Goal: Information Seeking & Learning: Learn about a topic

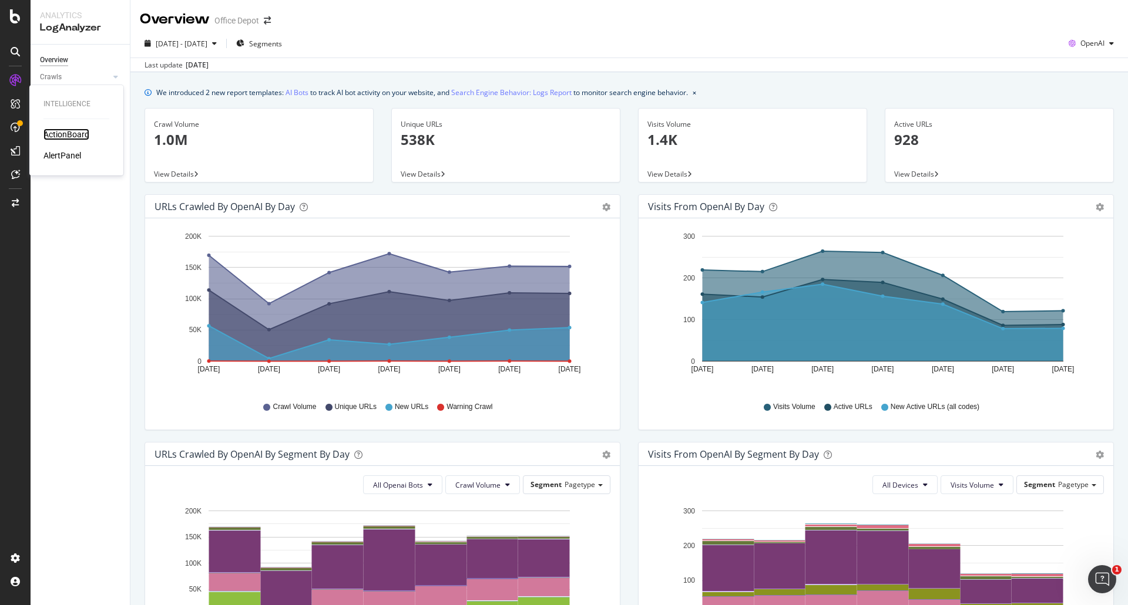
drag, startPoint x: 53, startPoint y: 133, endPoint x: 54, endPoint y: 160, distance: 27.0
click at [53, 133] on div "ActionBoard" at bounding box center [66, 135] width 46 height 12
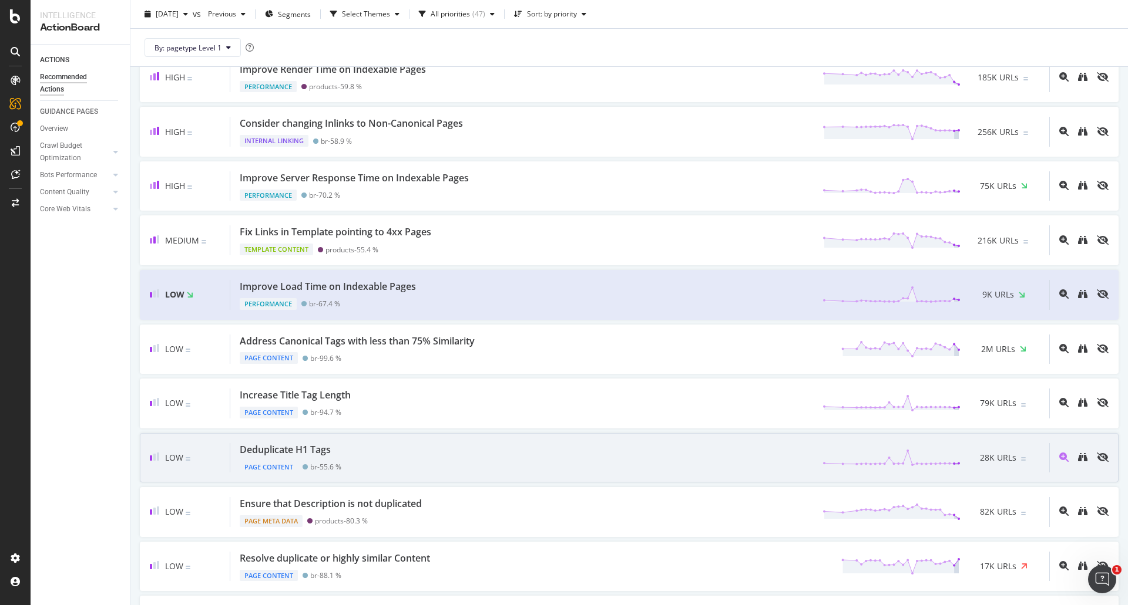
scroll to position [294, 0]
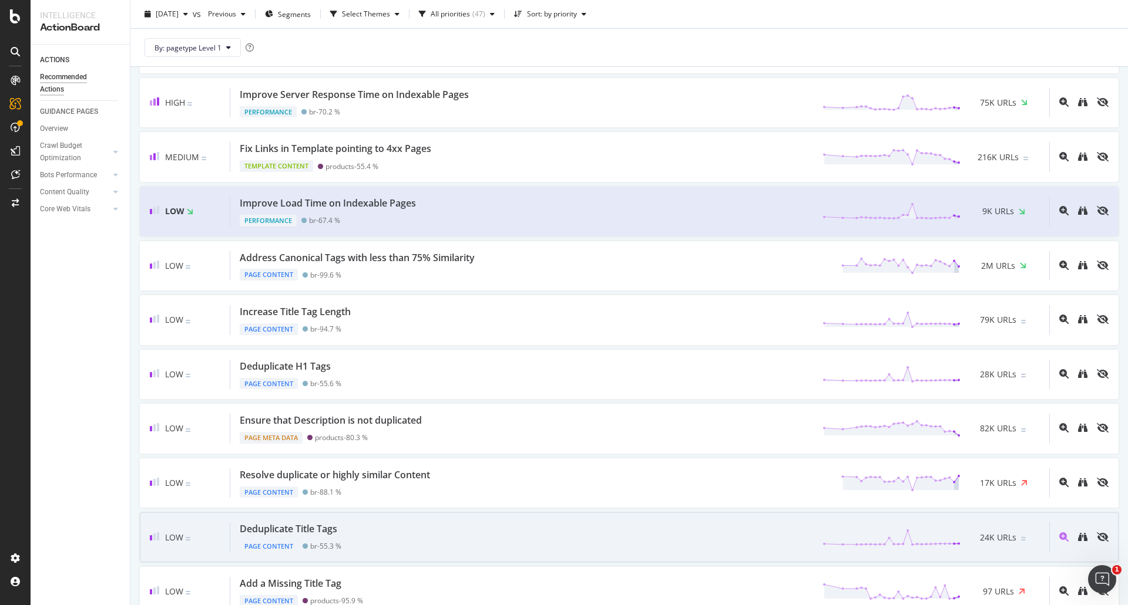
click at [497, 524] on div "Deduplicate Title Tags Page Content br - 55.3 % 24K URLs" at bounding box center [639, 538] width 819 height 30
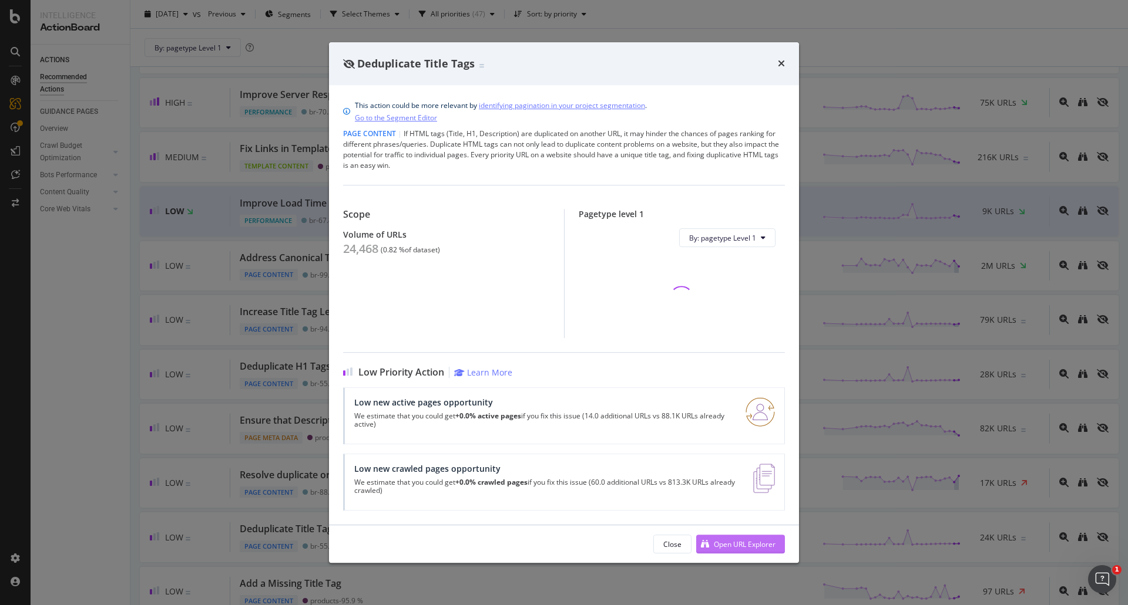
click at [764, 550] on div "Open URL Explorer" at bounding box center [735, 545] width 79 height 18
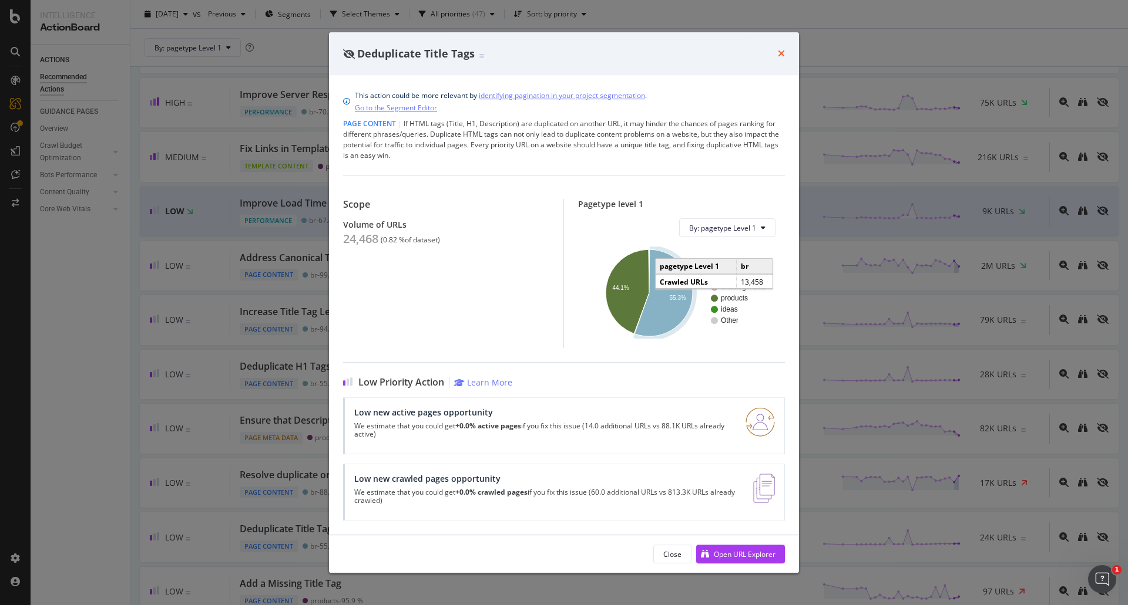
click at [778, 49] on icon "times" at bounding box center [781, 53] width 7 height 9
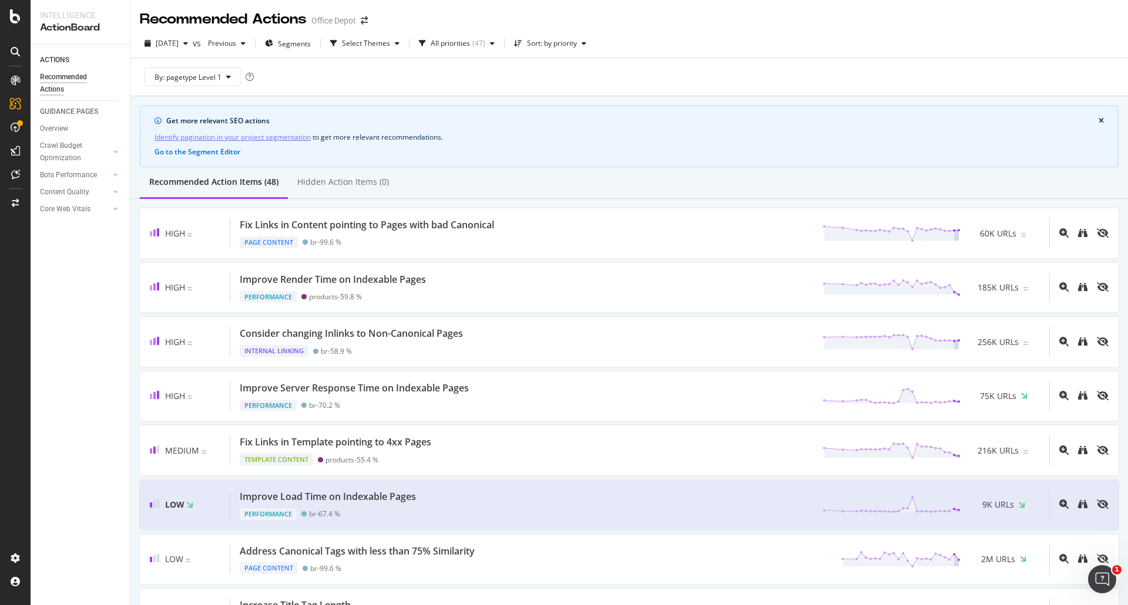
click at [877, 80] on div "By: pagetype Level 1" at bounding box center [629, 77] width 978 height 38
click at [701, 60] on div "By: pagetype Level 1" at bounding box center [629, 77] width 978 height 38
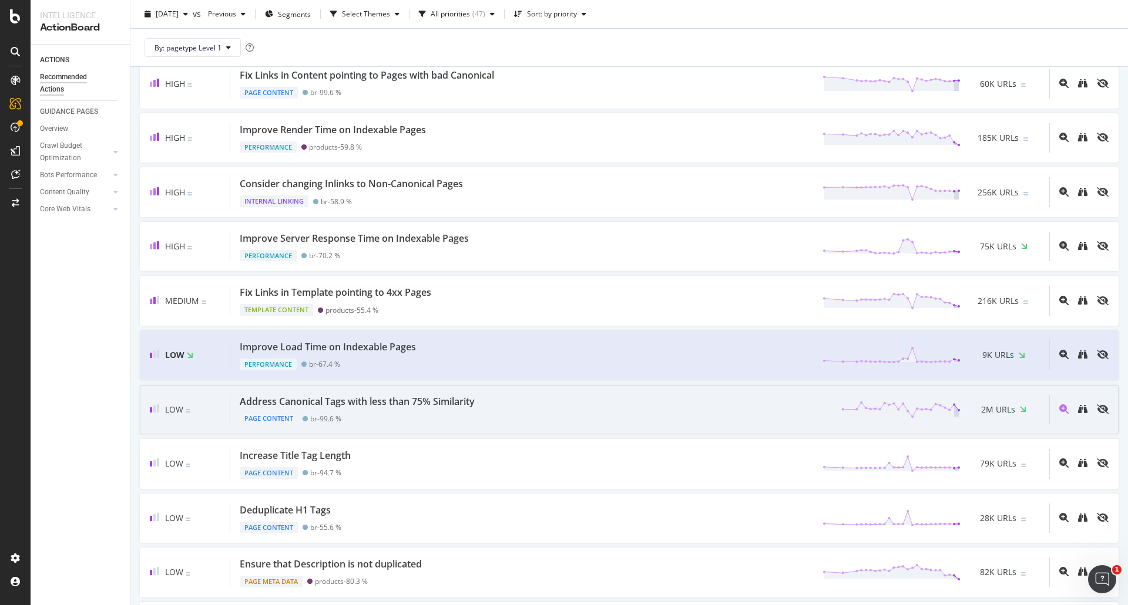
scroll to position [176, 0]
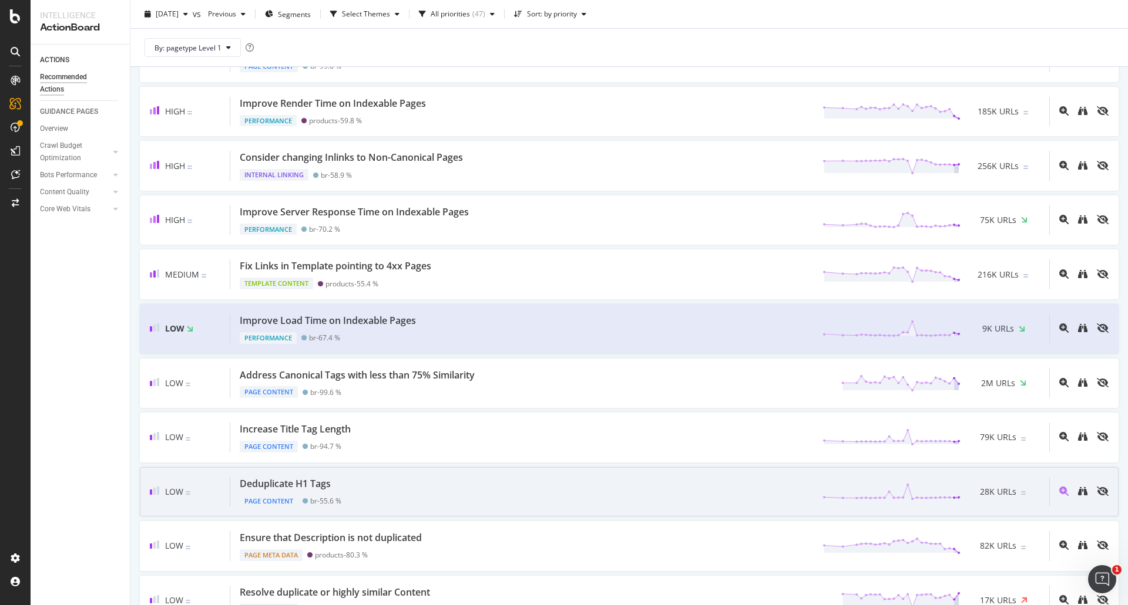
click at [460, 490] on div "Deduplicate H1 Tags Page Content br - 55.6 % 28K URLs" at bounding box center [639, 492] width 819 height 30
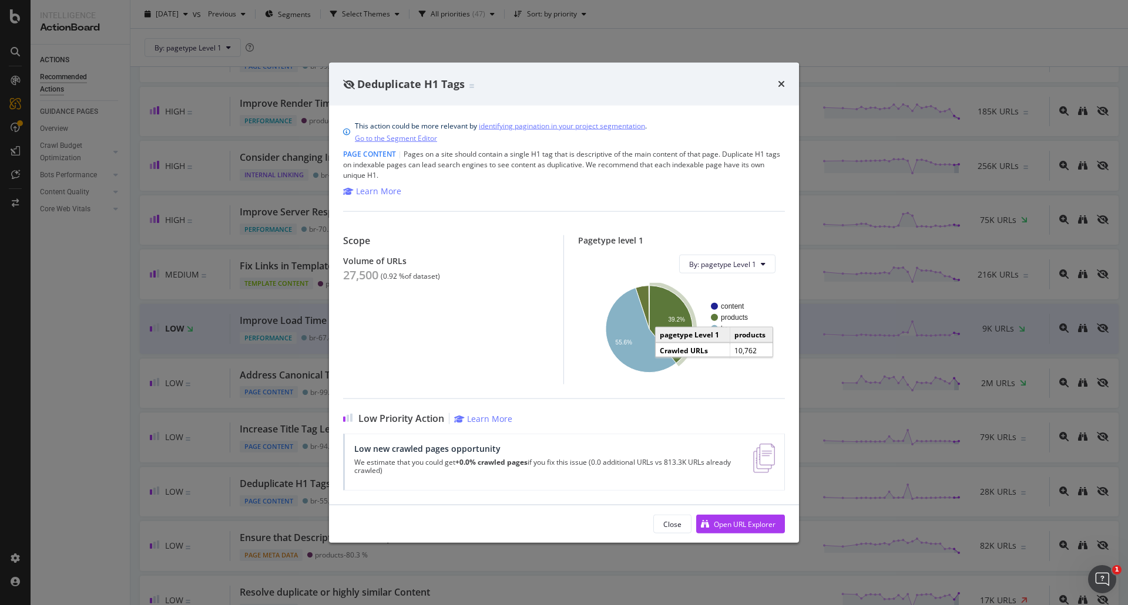
click at [671, 301] on icon "A chart." at bounding box center [670, 325] width 43 height 78
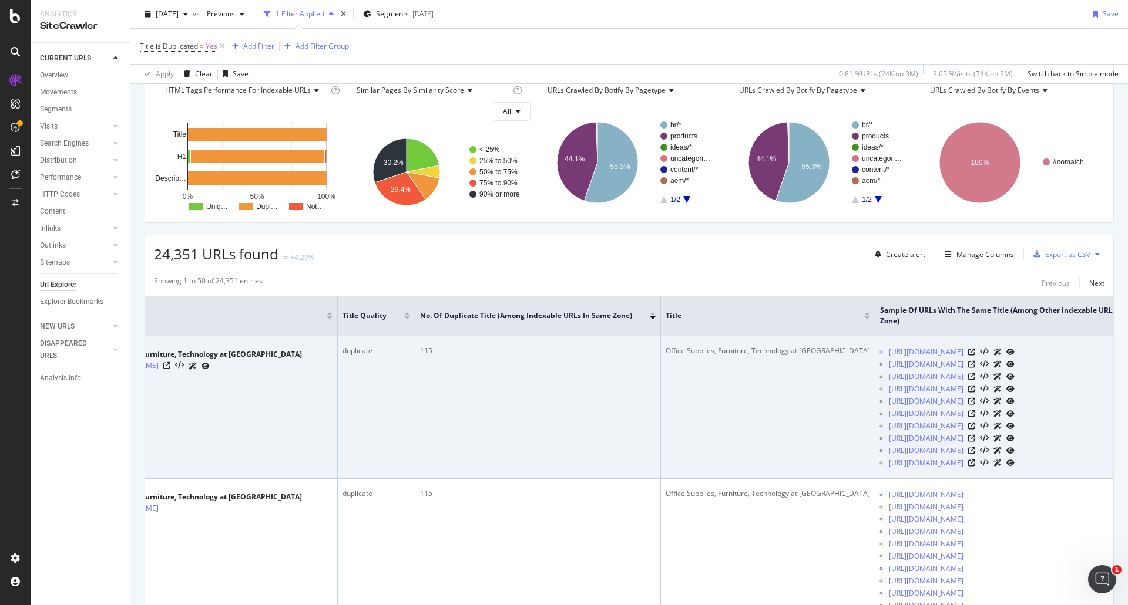
scroll to position [0, 136]
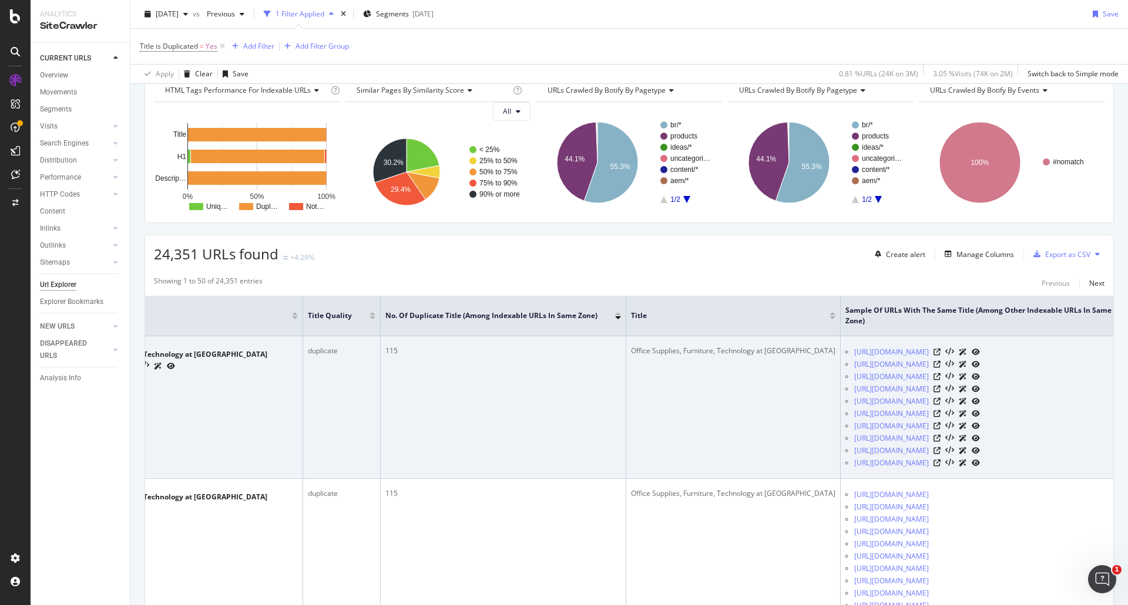
drag, startPoint x: 677, startPoint y: 427, endPoint x: 773, endPoint y: 433, distance: 95.9
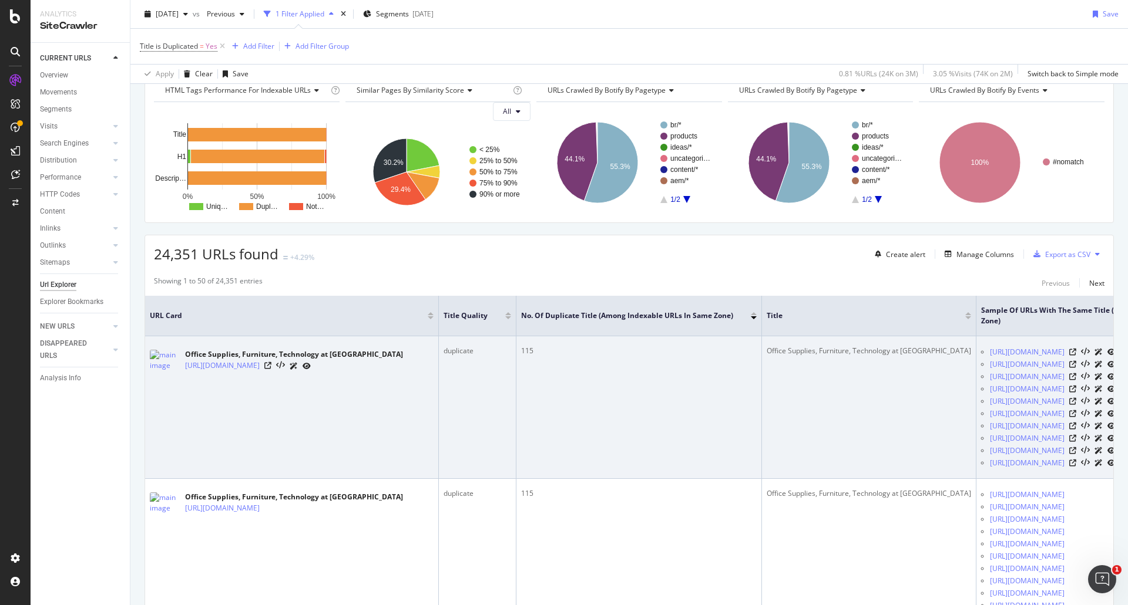
drag, startPoint x: 768, startPoint y: 426, endPoint x: 435, endPoint y: 422, distance: 333.0
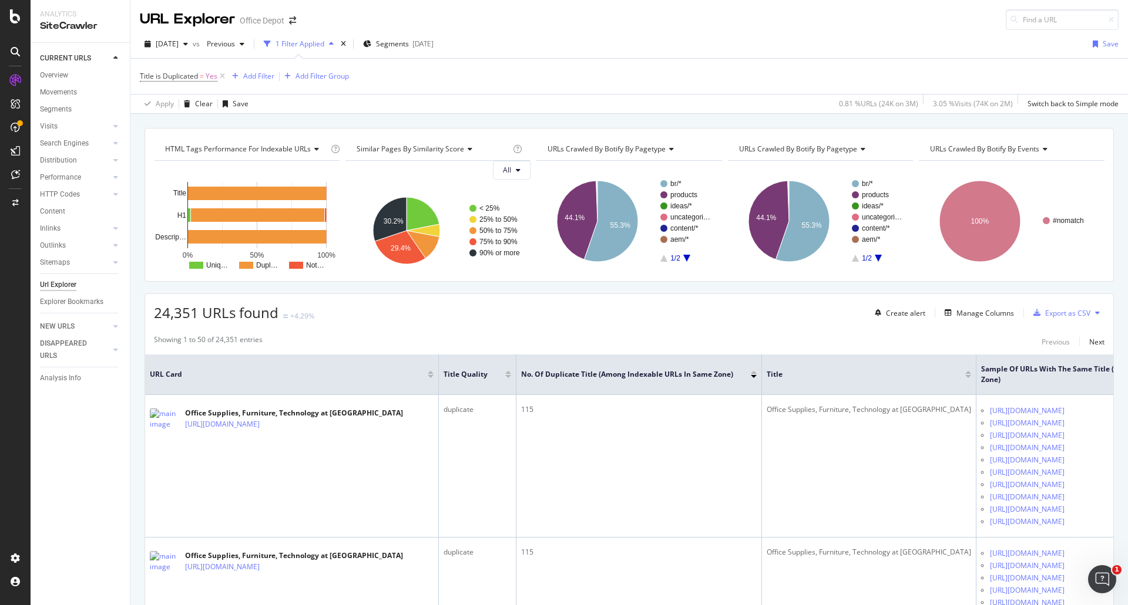
drag, startPoint x: 576, startPoint y: 50, endPoint x: 592, endPoint y: 48, distance: 16.5
click at [576, 50] on div "2025 Aug. 16th vs Previous 1 Filter Applied Segments 2024-11-13 Save" at bounding box center [628, 46] width 997 height 23
drag, startPoint x: 716, startPoint y: 314, endPoint x: 869, endPoint y: 319, distance: 152.8
drag, startPoint x: 711, startPoint y: 301, endPoint x: 893, endPoint y: 316, distance: 183.2
click at [733, 85] on div "Title is Duplicated = Yes Add Filter Add Filter Group" at bounding box center [629, 76] width 978 height 35
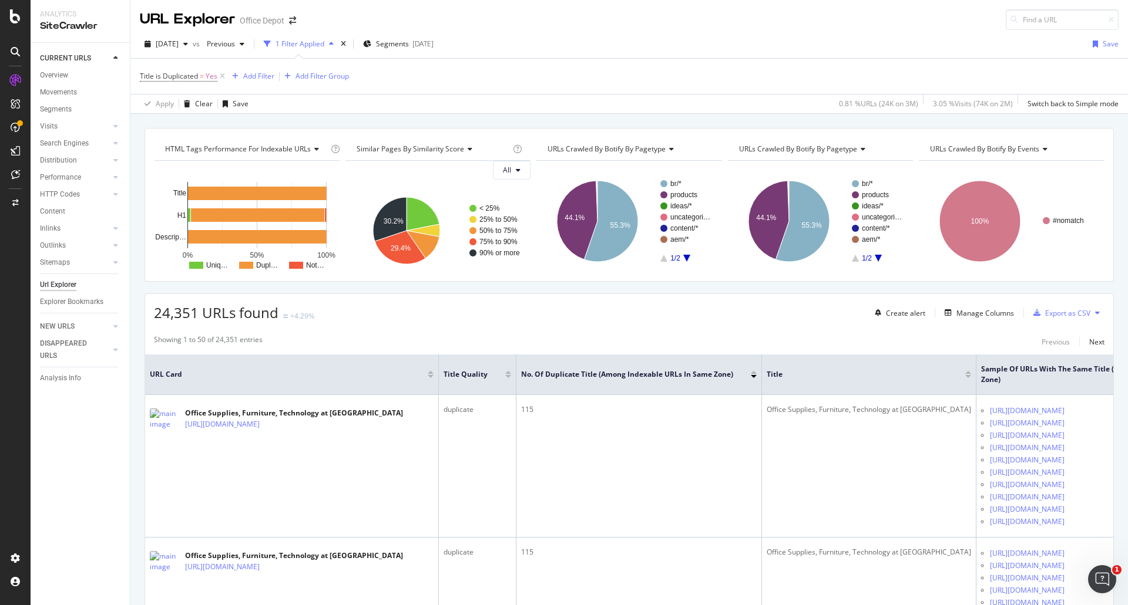
click at [650, 49] on div "2025 Aug. 16th vs Previous 1 Filter Applied Segments 2024-11-13 Save" at bounding box center [628, 46] width 997 height 23
click at [632, 35] on div "2025 Aug. 16th vs Previous 1 Filter Applied Segments 2024-11-13 Save" at bounding box center [628, 46] width 997 height 23
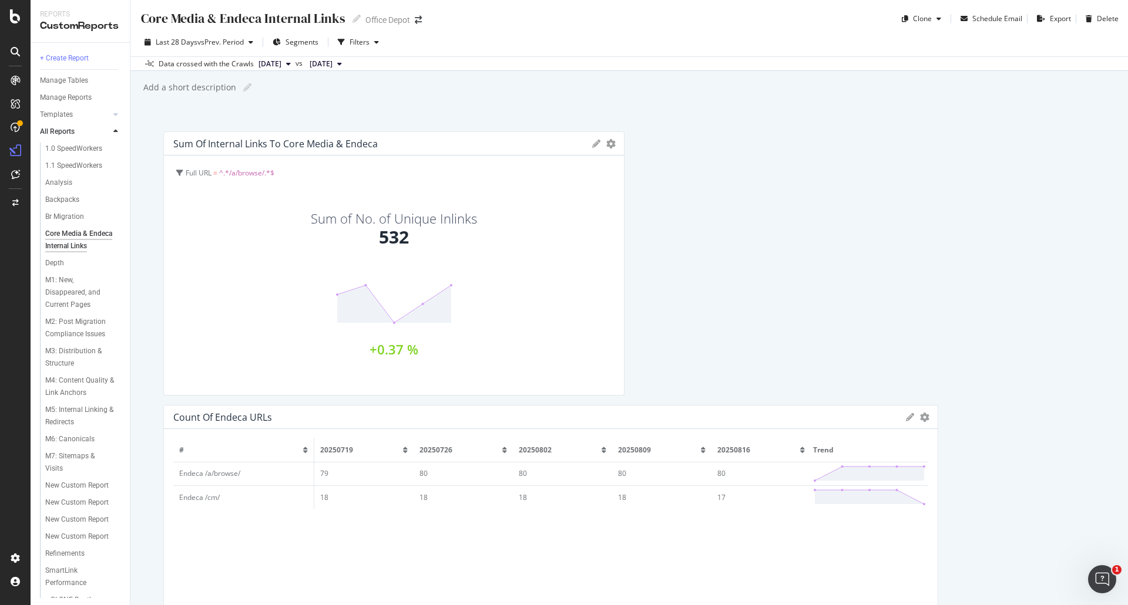
scroll to position [109, 0]
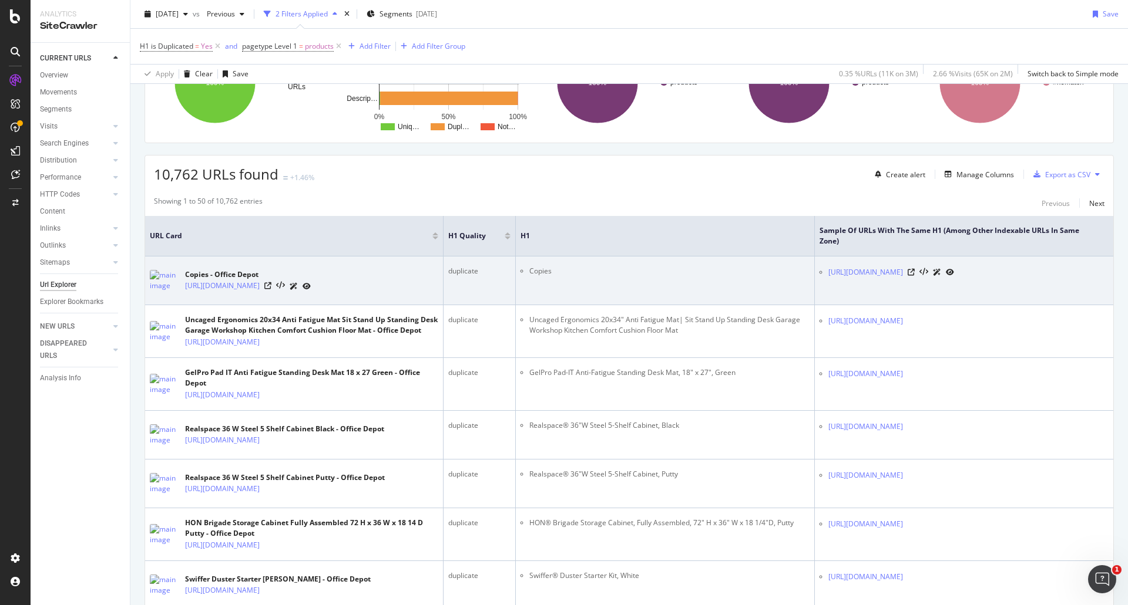
scroll to position [176, 0]
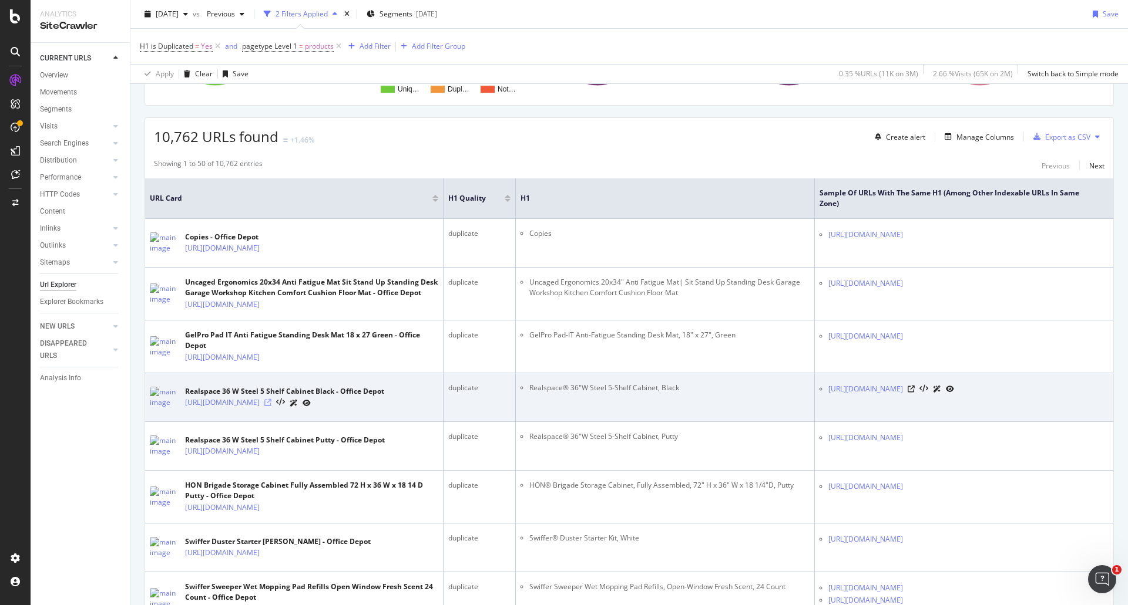
click at [271, 406] on icon at bounding box center [267, 402] width 7 height 7
click at [914, 393] on icon at bounding box center [910, 389] width 7 height 7
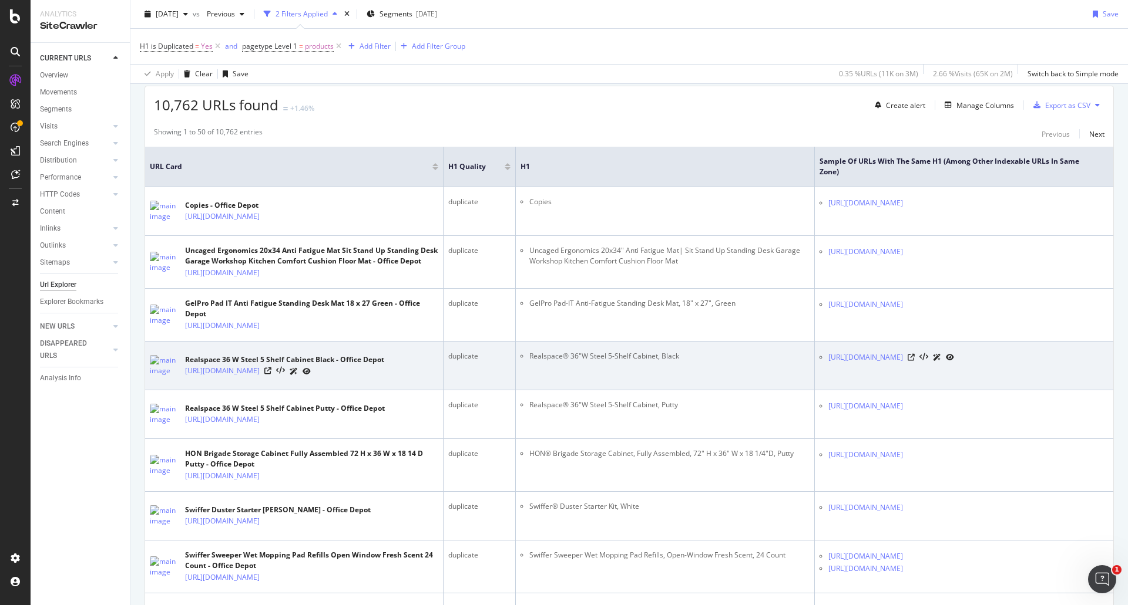
scroll to position [235, 0]
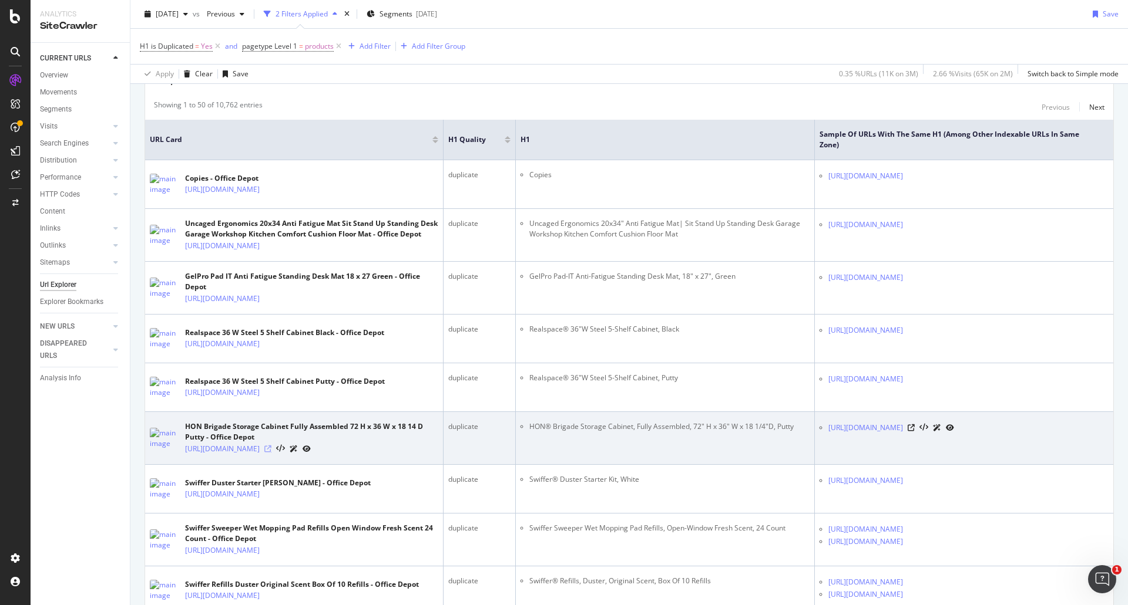
click at [271, 453] on icon at bounding box center [267, 449] width 7 height 7
click at [954, 434] on div at bounding box center [930, 428] width 46 height 12
click at [914, 432] on icon at bounding box center [910, 428] width 7 height 7
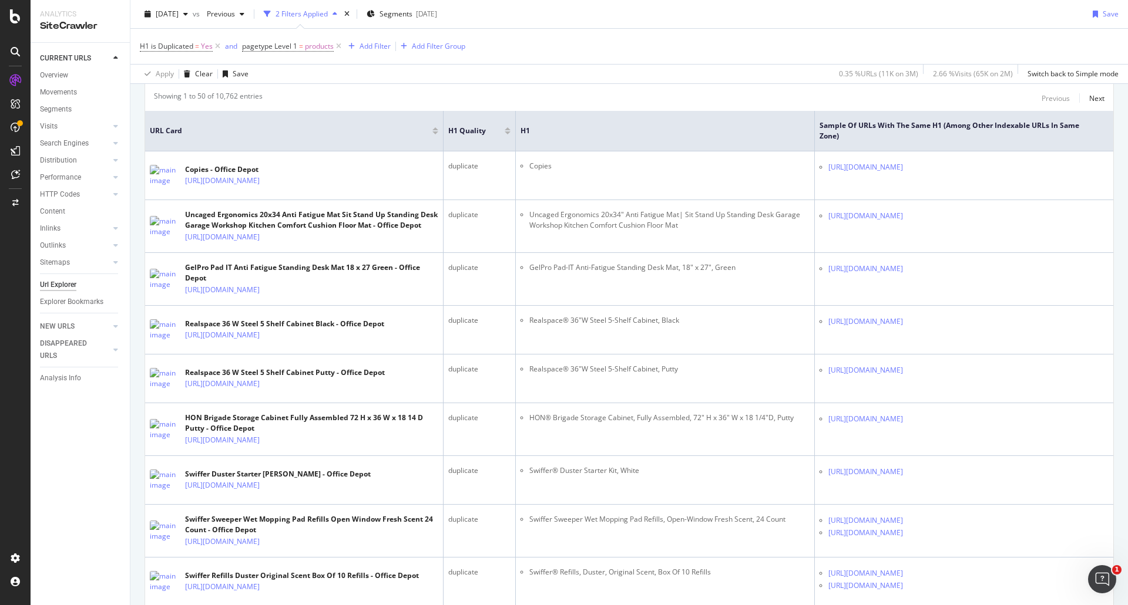
scroll to position [176, 0]
